Goal: Transaction & Acquisition: Purchase product/service

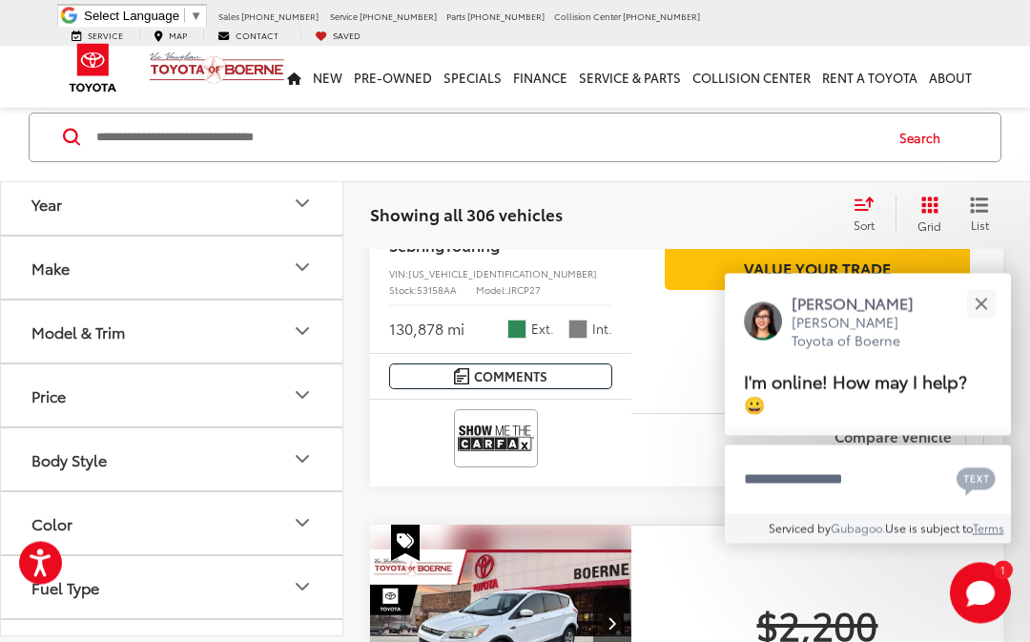
scroll to position [1011, 0]
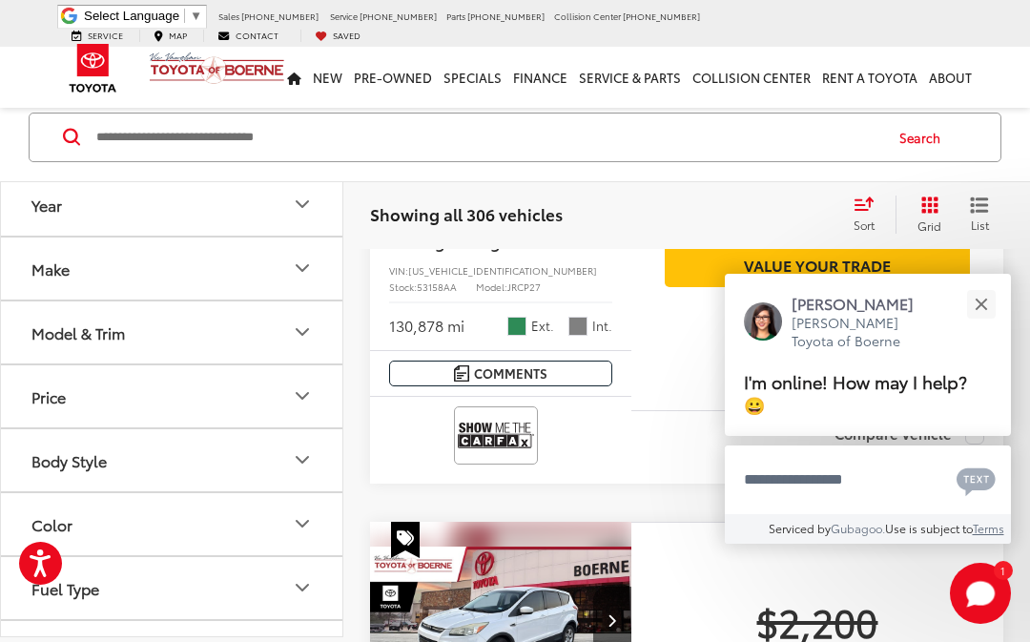
click at [990, 324] on button "Close" at bounding box center [980, 303] width 41 height 41
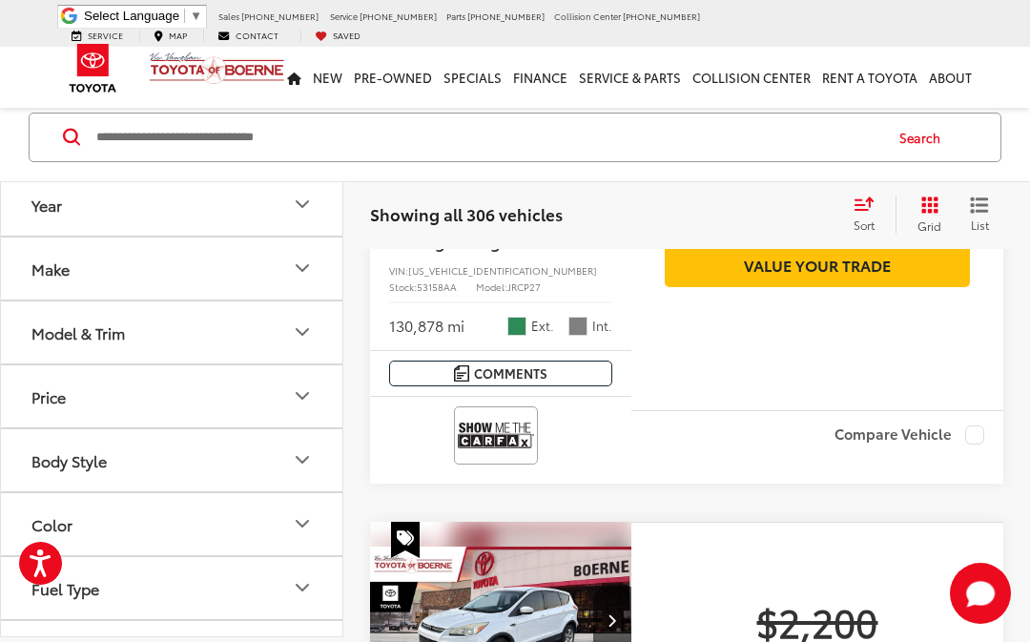
click at [985, 405] on div "Track Price $2,200 [DATE] Price: Check Availability Get Price Now Value Your Tr…" at bounding box center [817, 166] width 372 height 487
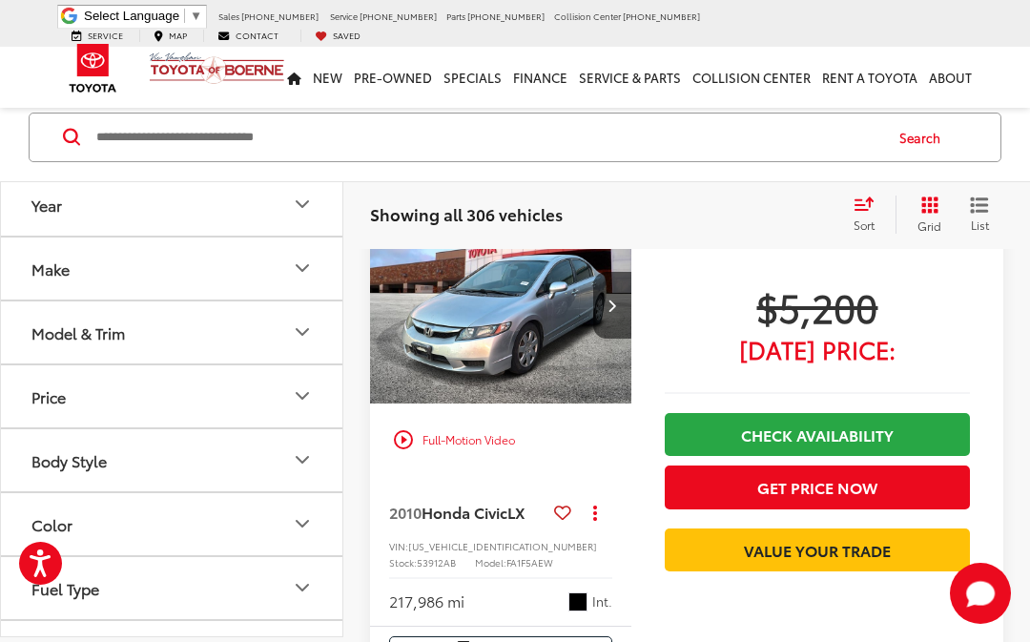
scroll to position [4243, 0]
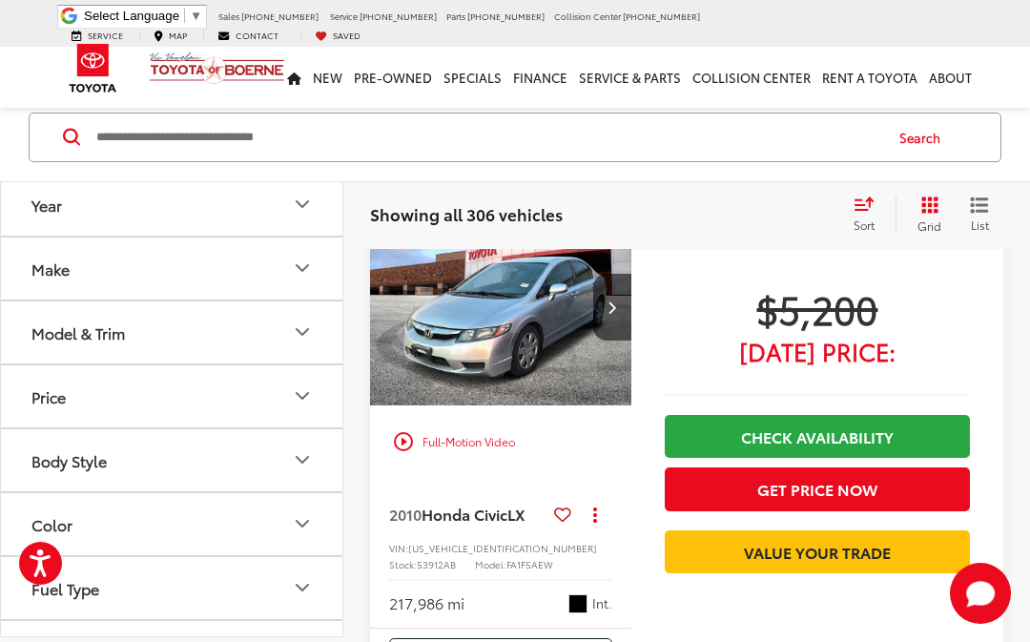
click at [850, 510] on button "Get Price Now" at bounding box center [817, 488] width 305 height 43
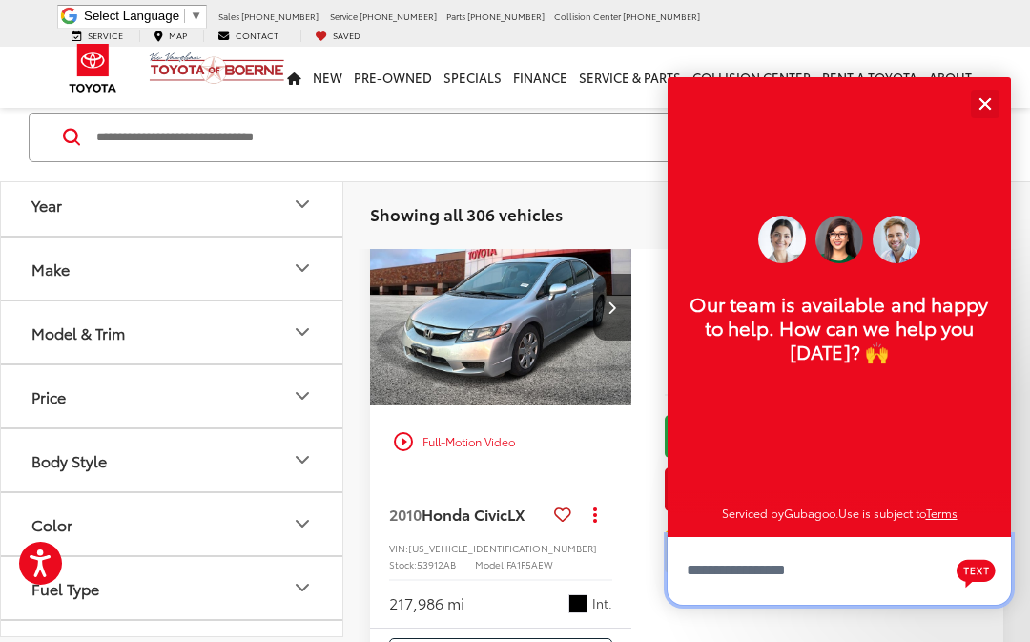
scroll to position [4242, 0]
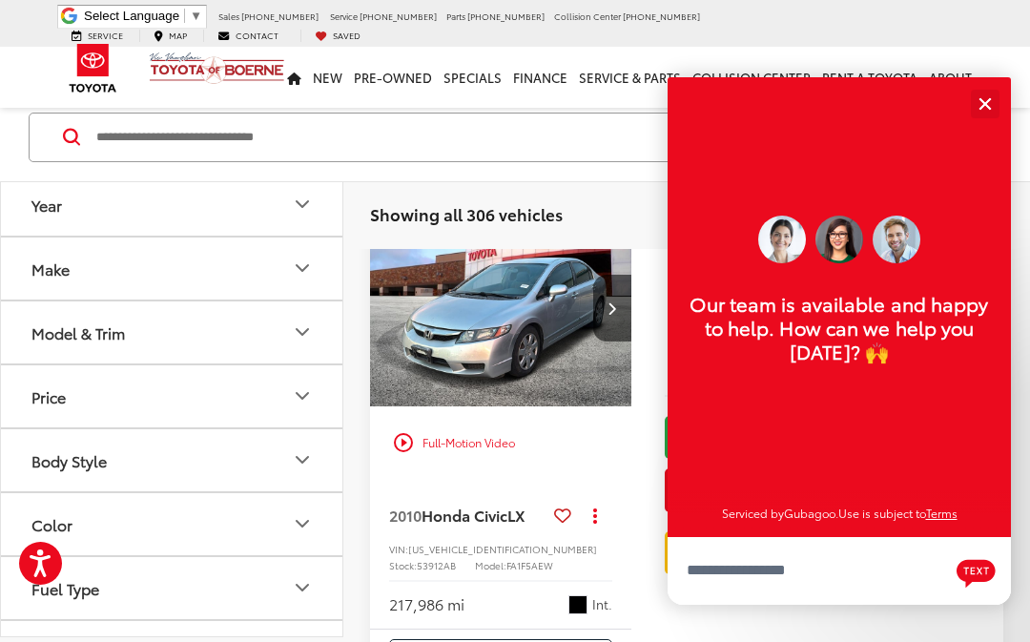
click at [973, 124] on button "Close" at bounding box center [984, 103] width 41 height 41
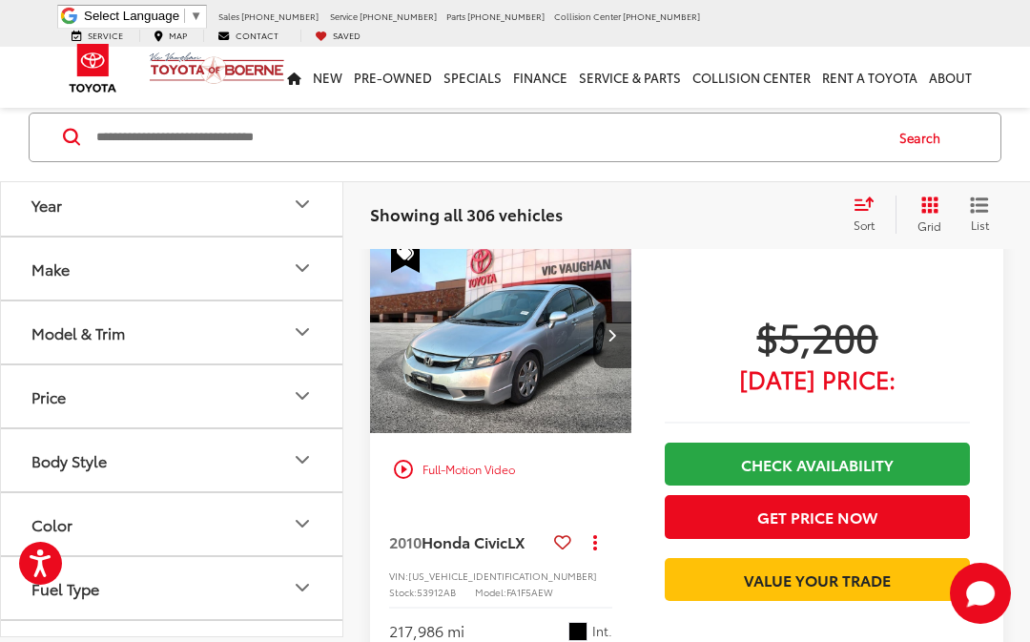
scroll to position [4214, 0]
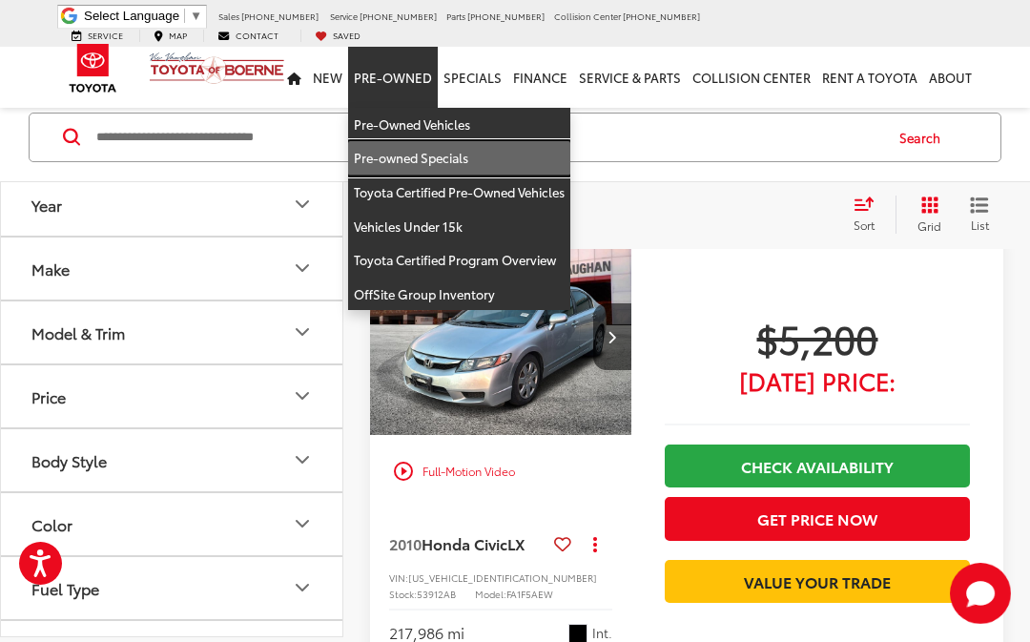
click at [407, 149] on link "Pre-owned Specials" at bounding box center [459, 158] width 222 height 34
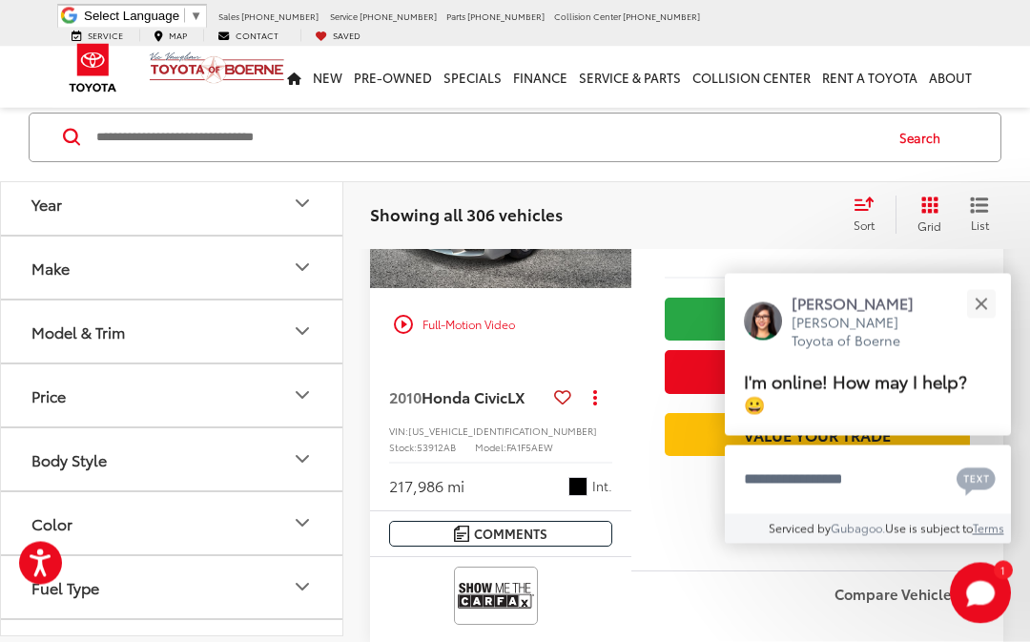
scroll to position [4347, 0]
click at [972, 324] on button "Close" at bounding box center [980, 303] width 41 height 41
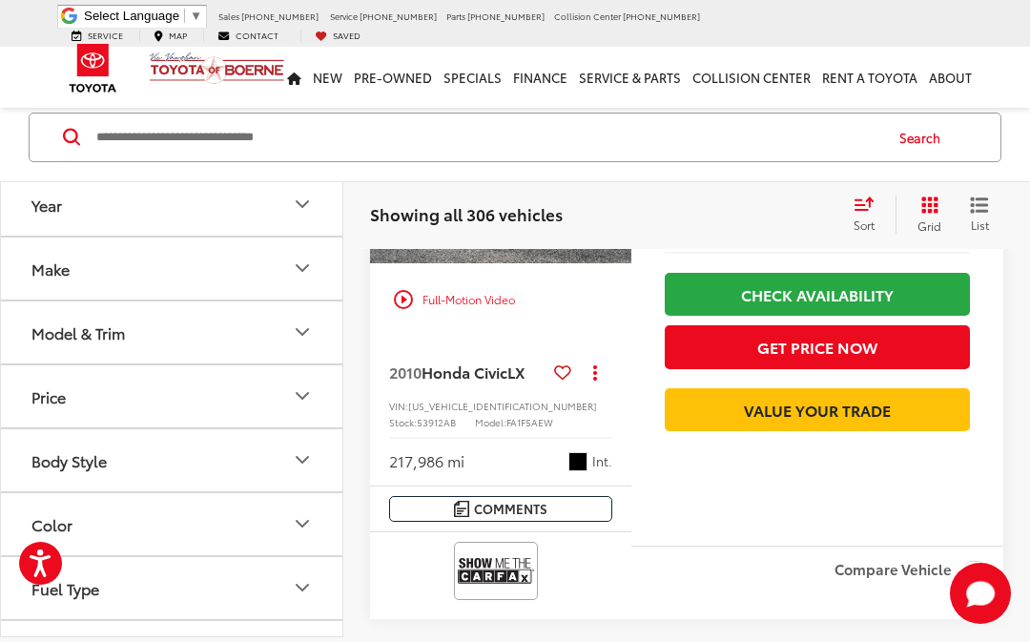
scroll to position [4368, 0]
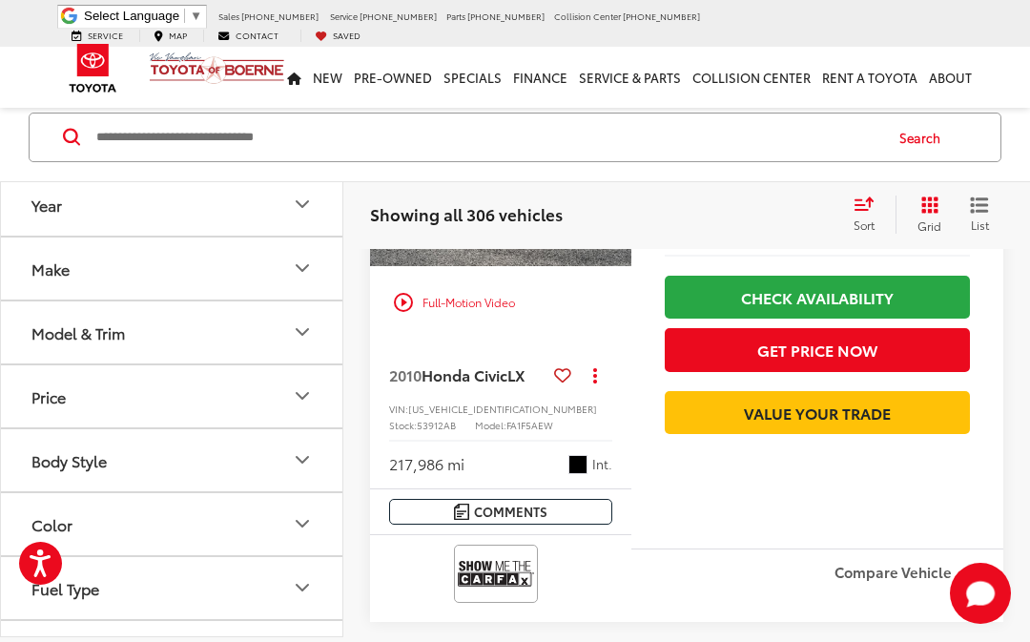
click at [868, 319] on link "Check Availability" at bounding box center [817, 297] width 305 height 43
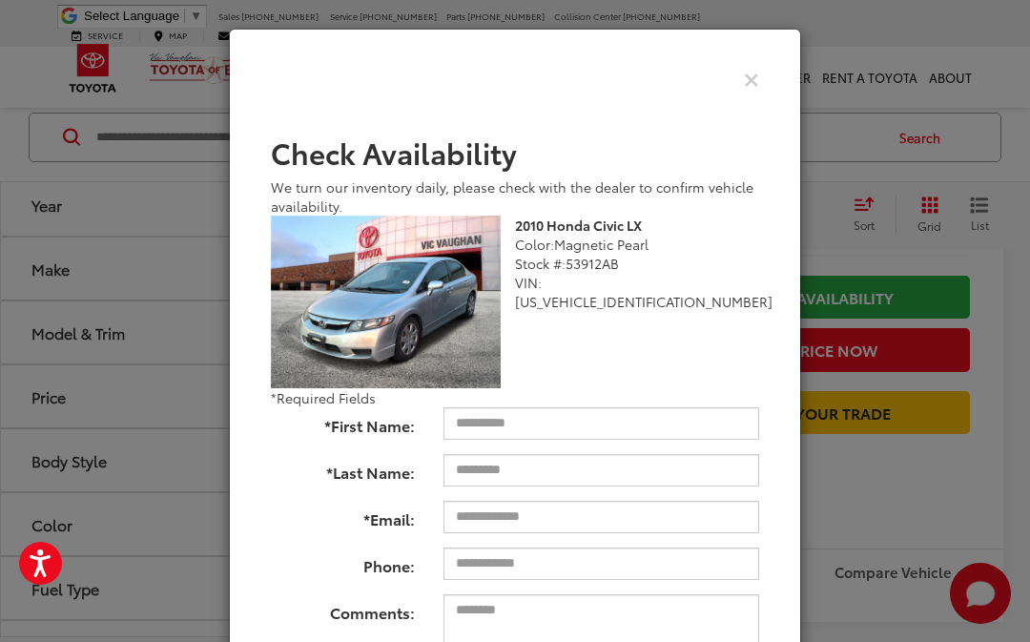
click at [968, 194] on div "Check Availability We turn our inventory daily, please check with the dealer to…" at bounding box center [515, 321] width 1030 height 642
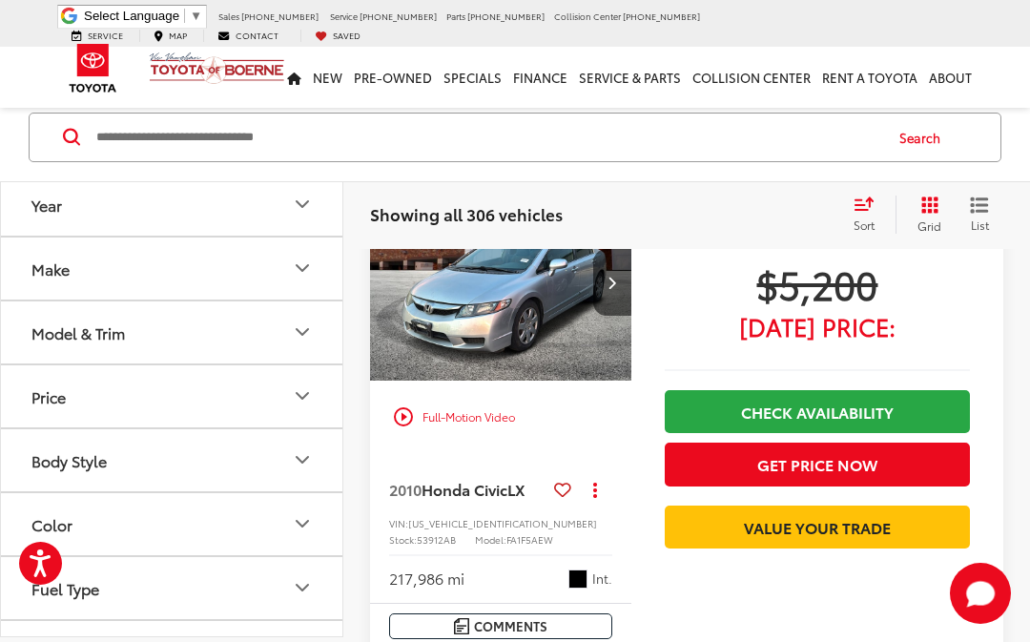
scroll to position [4218, 0]
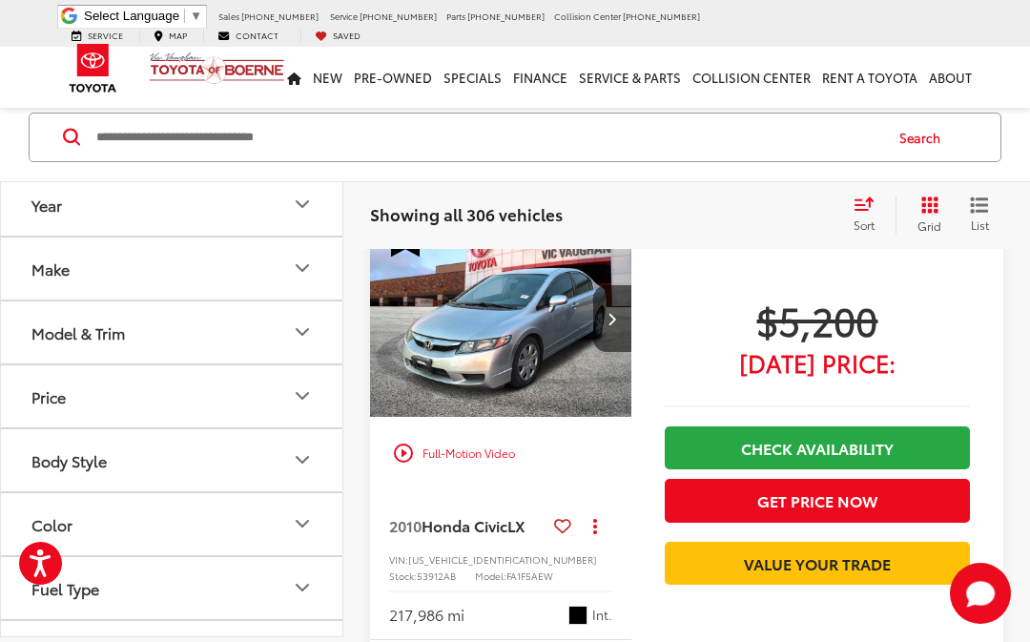
click at [503, 536] on span "Honda Civic" at bounding box center [465, 525] width 86 height 22
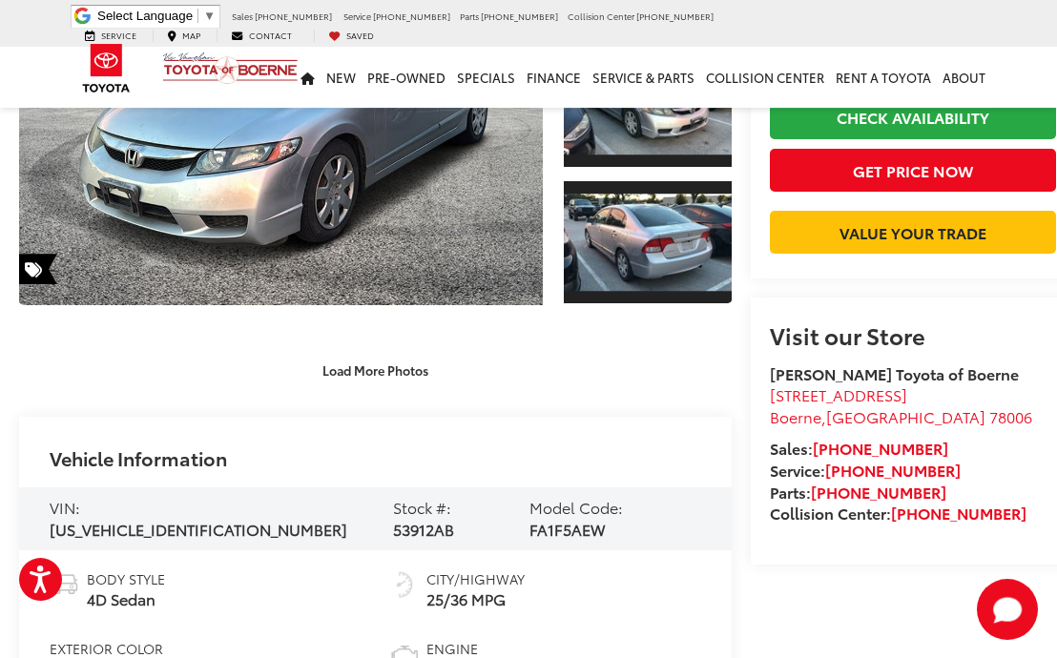
scroll to position [289, 0]
